Goal: Unclear

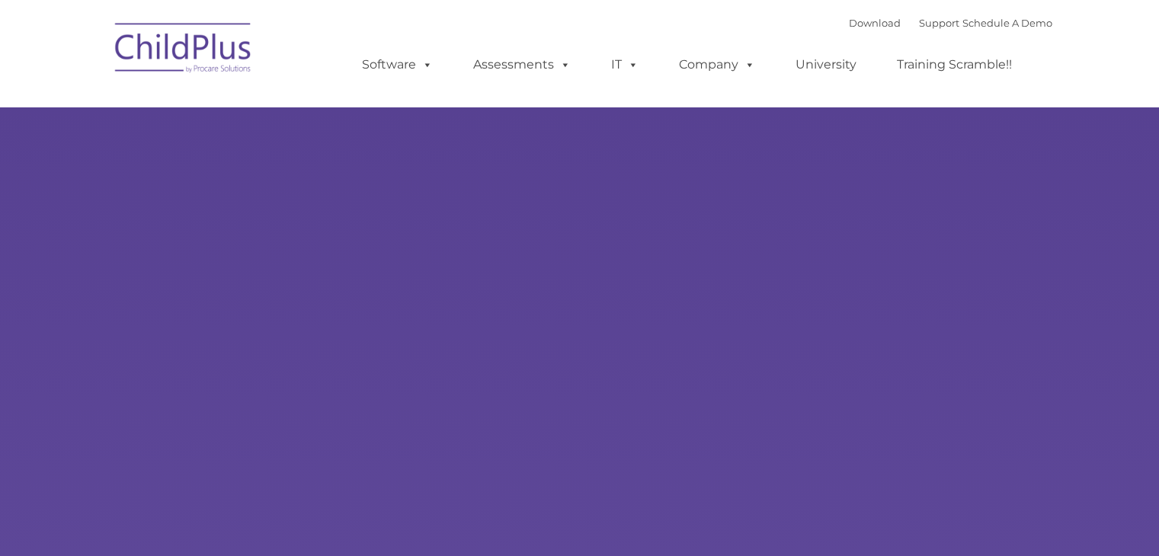
click at [234, 166] on div "Learn More Request a Demo The Future of ChildPlus is Here! Boost your productiv…" at bounding box center [579, 297] width 1159 height 594
type input ""
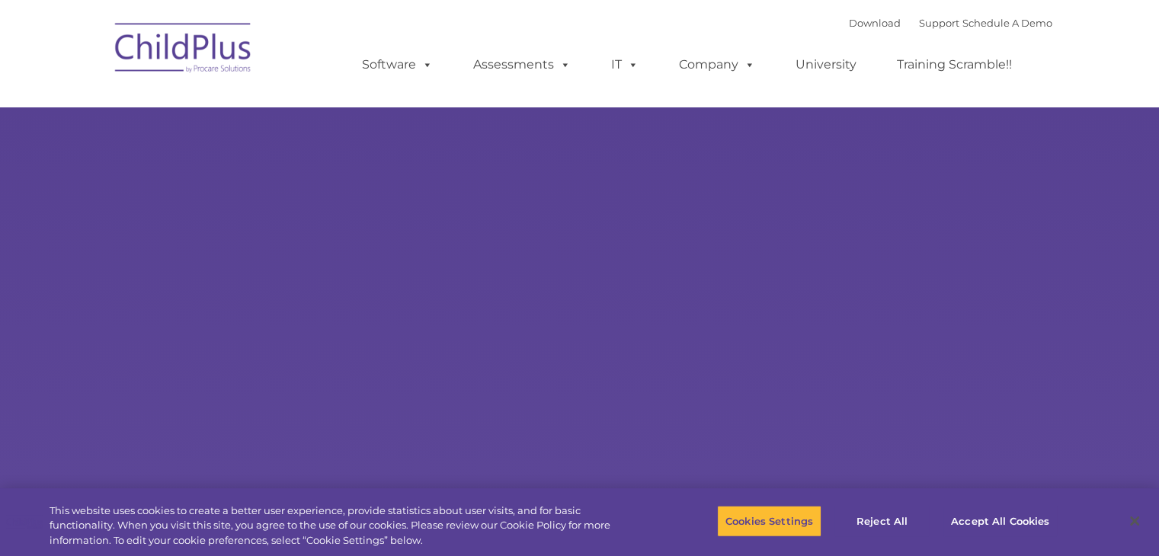
select select "MEDIUM"
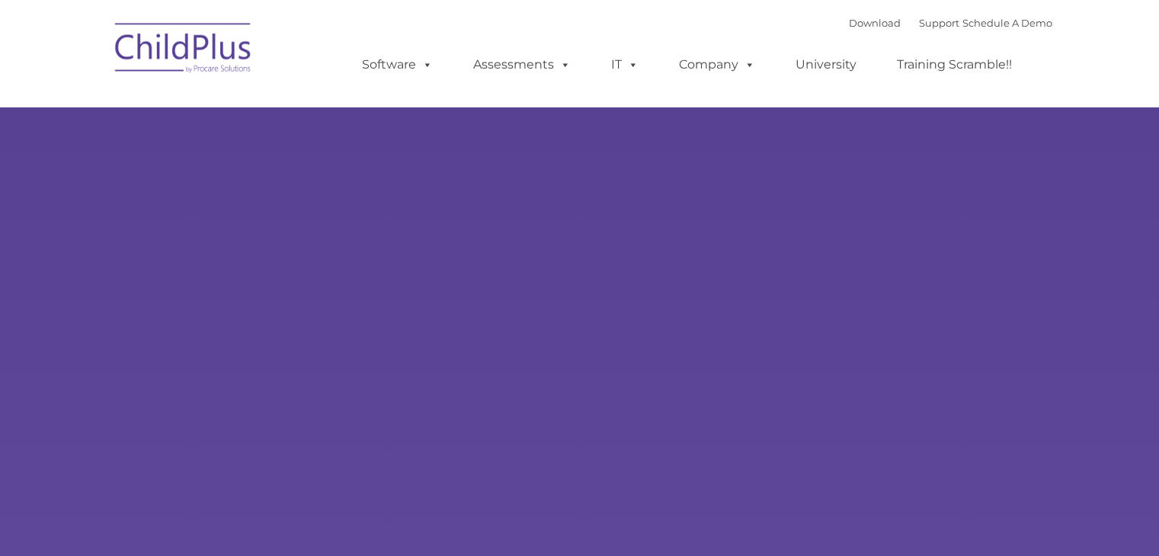
type input ""
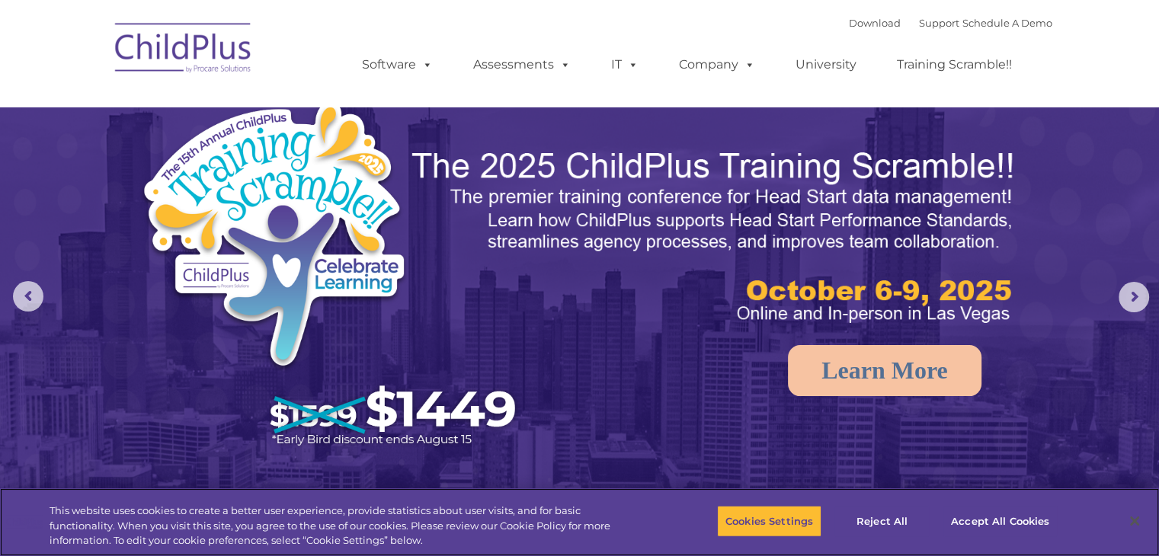
select select "MEDIUM"
